Goal: Task Accomplishment & Management: Use online tool/utility

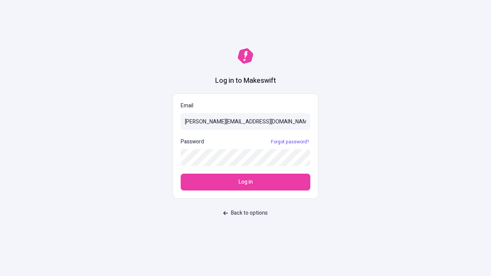
type input "[PERSON_NAME][EMAIL_ADDRESS][DOMAIN_NAME]"
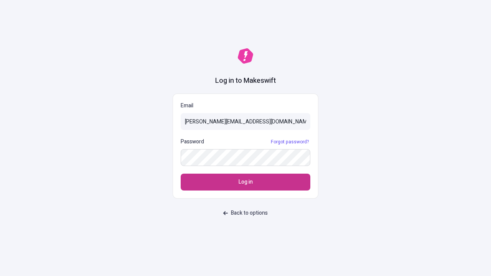
click at [245, 182] on span "Log in" at bounding box center [245, 182] width 14 height 8
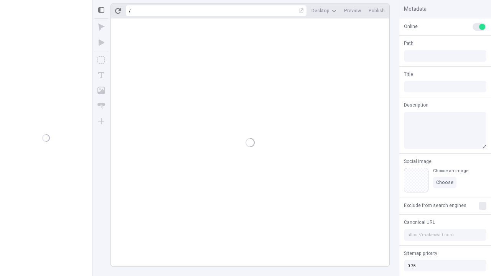
type input "/deep-link-stultus"
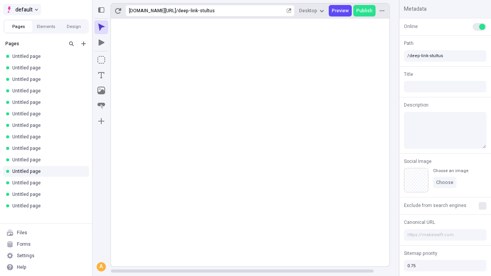
click at [21, 10] on span "default" at bounding box center [23, 9] width 17 height 9
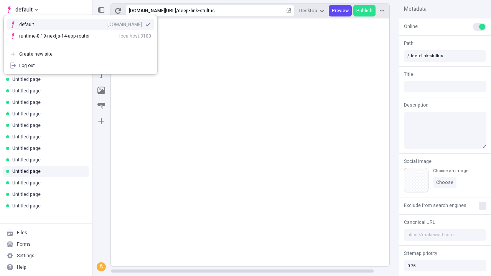
click at [107, 23] on div "[DOMAIN_NAME]" at bounding box center [124, 24] width 34 height 6
click at [84, 44] on icon "Add new" at bounding box center [83, 43] width 5 height 5
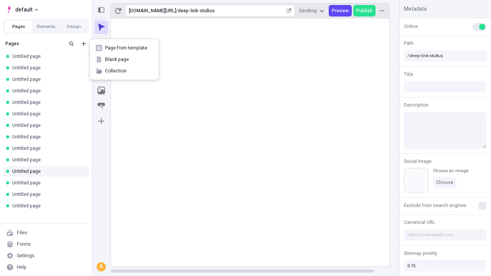
click at [124, 59] on span "Blank page" at bounding box center [129, 59] width 48 height 6
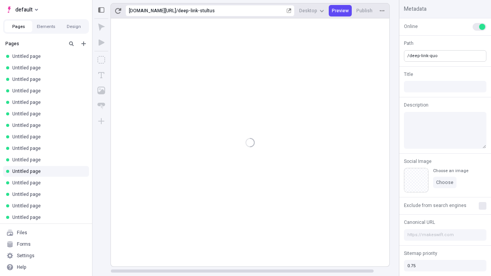
type input "/deep-link-quo"
